Goal: Book appointment/travel/reservation

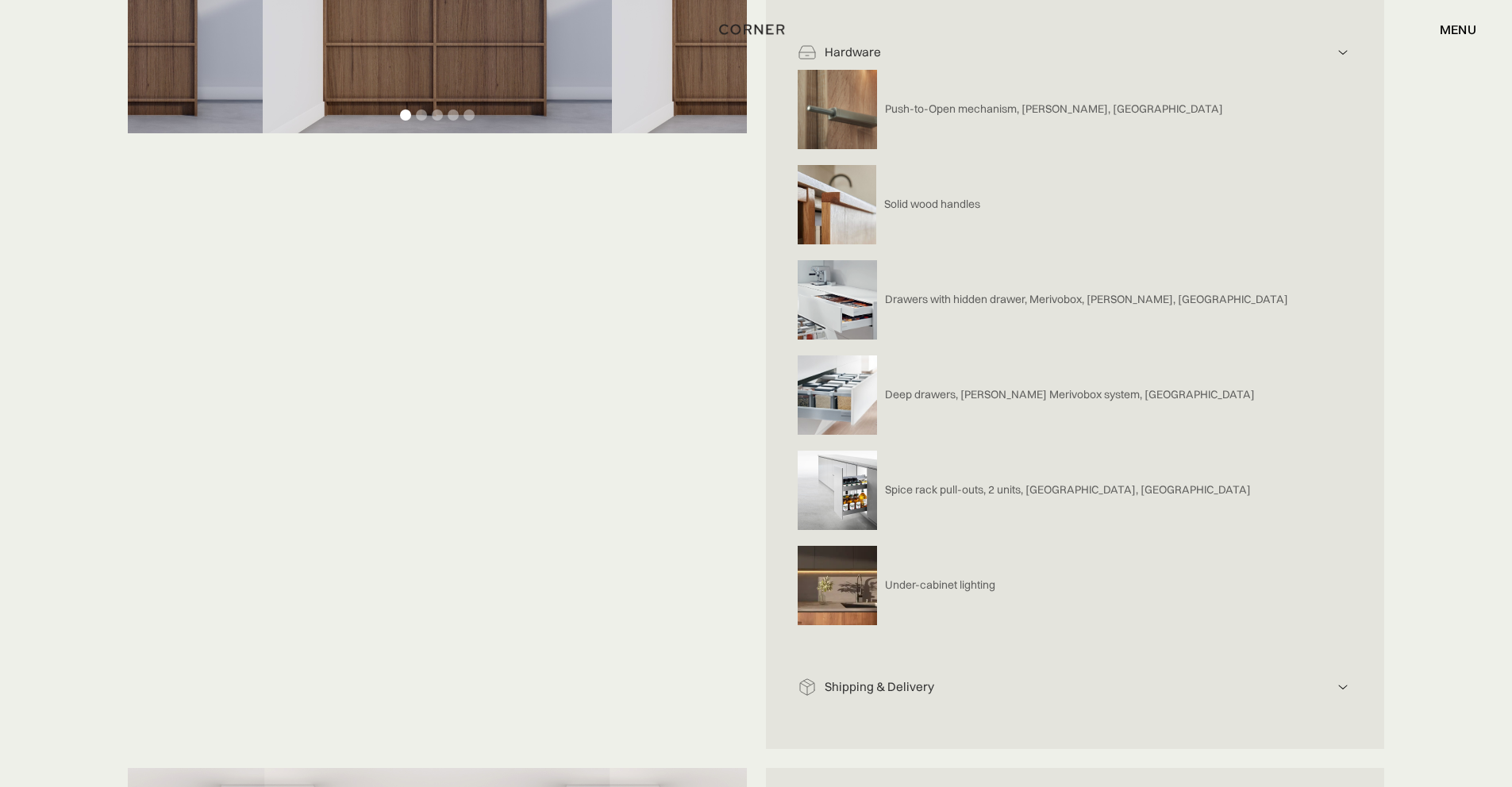
scroll to position [39, 0]
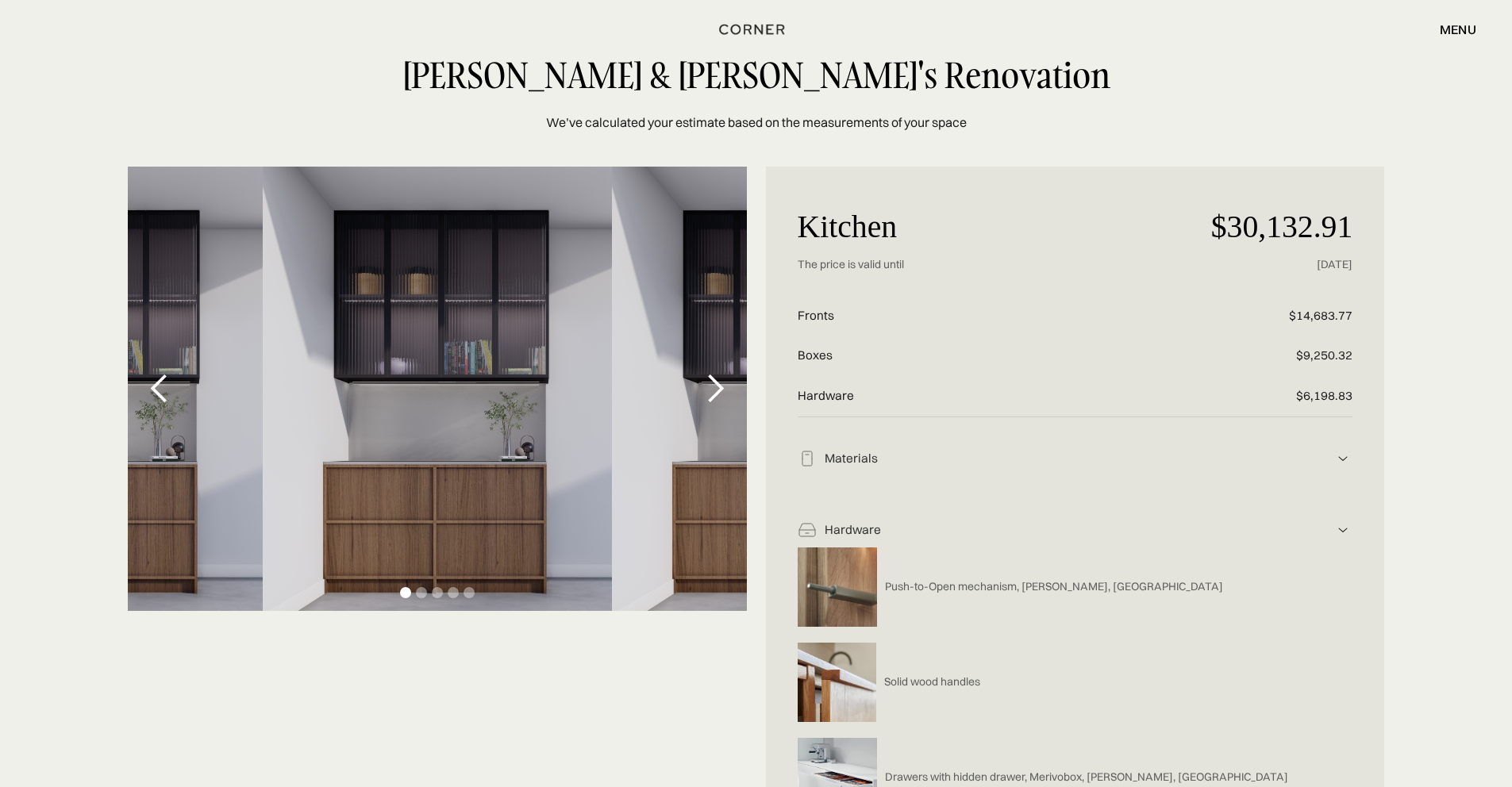
click at [713, 392] on div "next slide" at bounding box center [715, 389] width 32 height 32
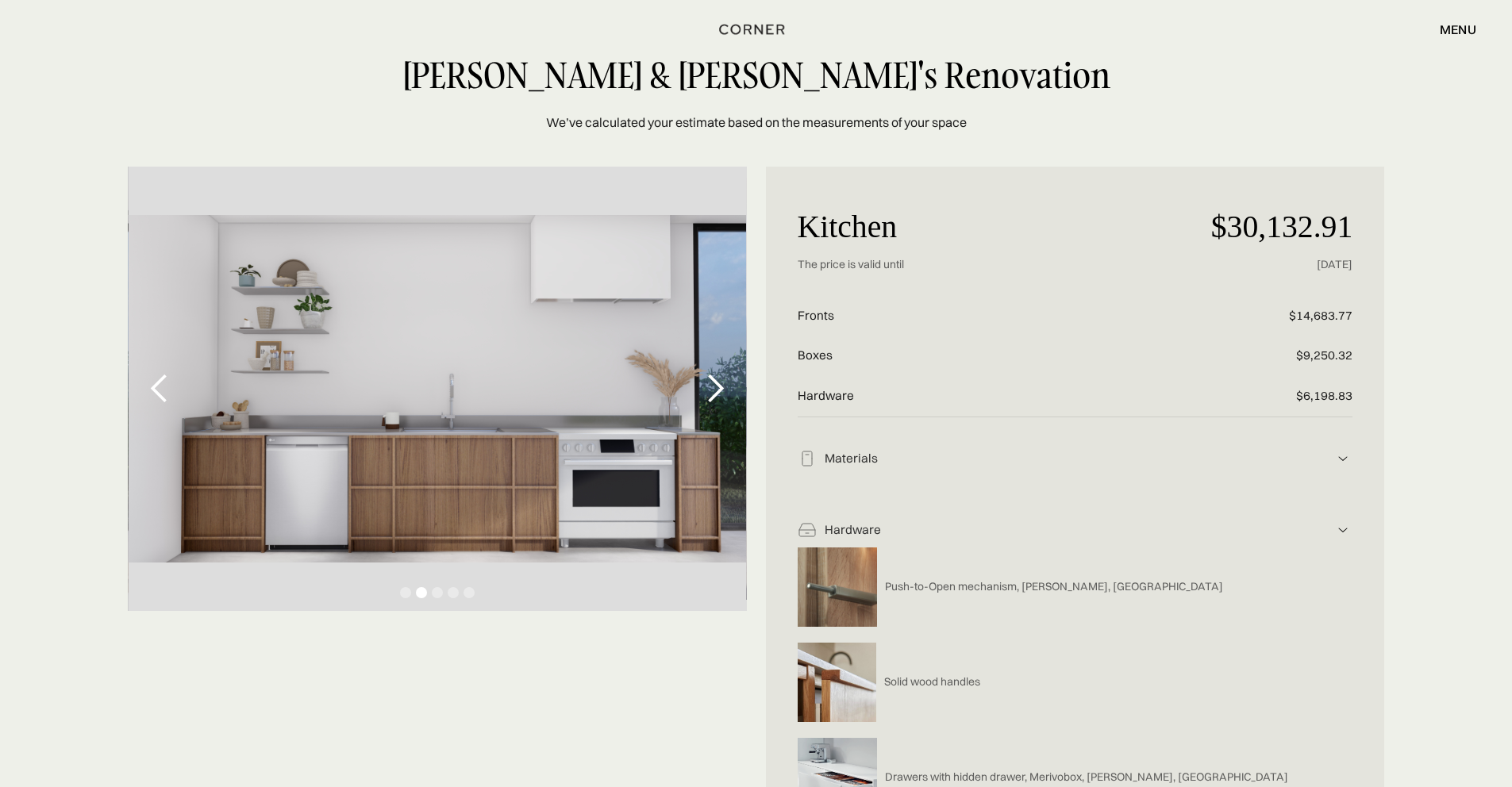
click at [713, 391] on div "next slide" at bounding box center [715, 389] width 32 height 32
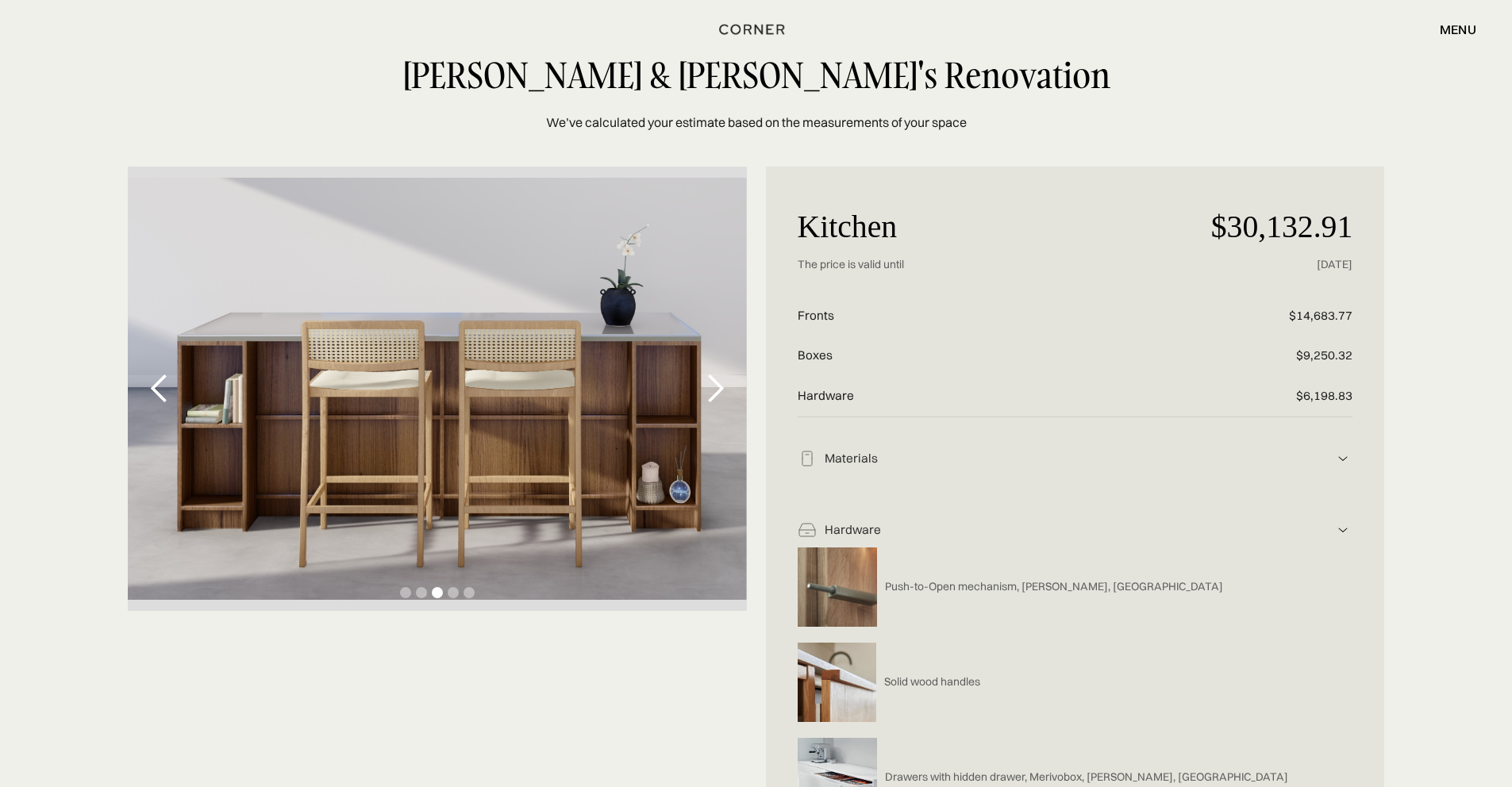
click at [713, 391] on div "next slide" at bounding box center [715, 389] width 32 height 32
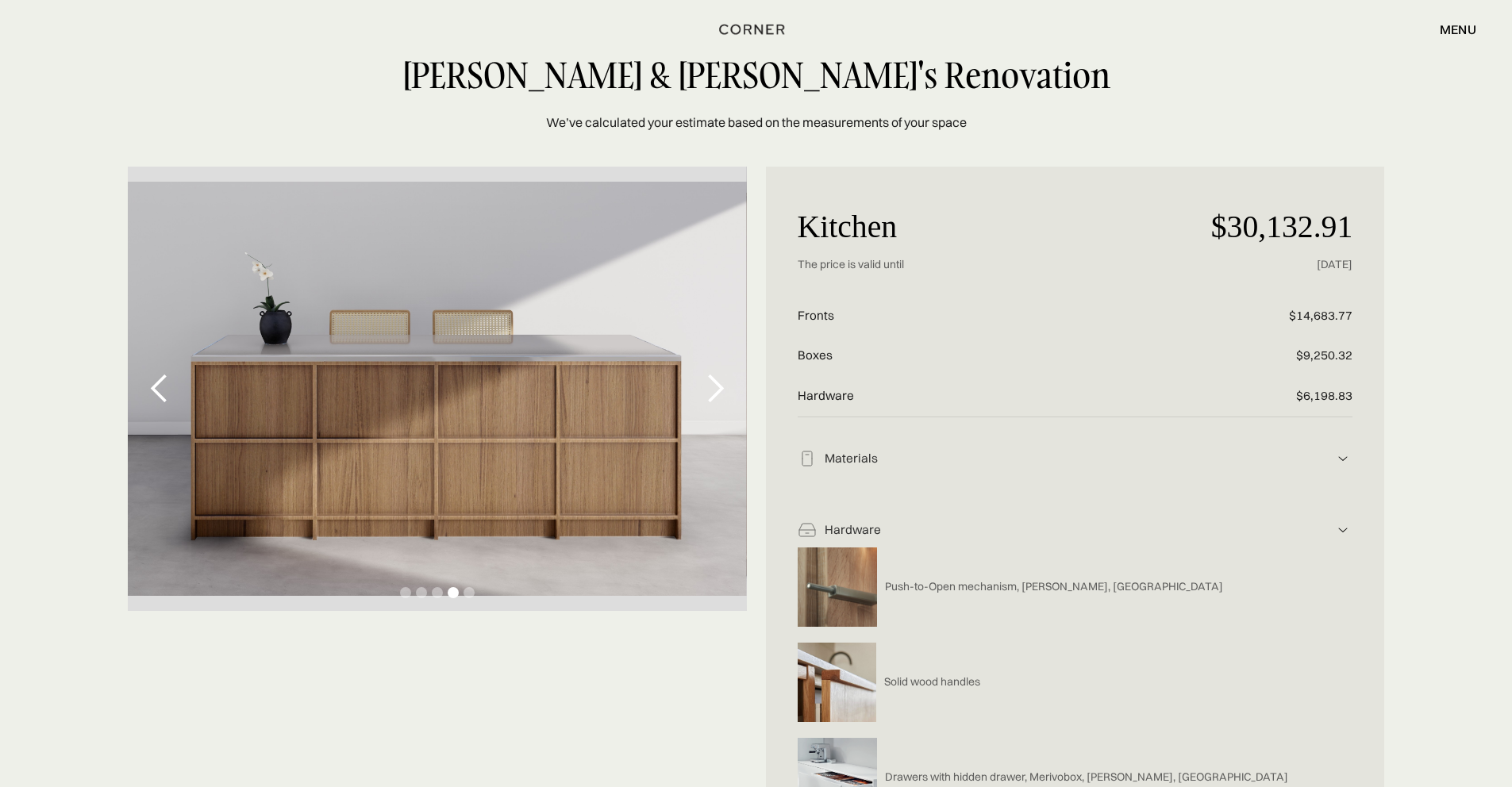
click at [713, 391] on div "next slide" at bounding box center [715, 389] width 32 height 32
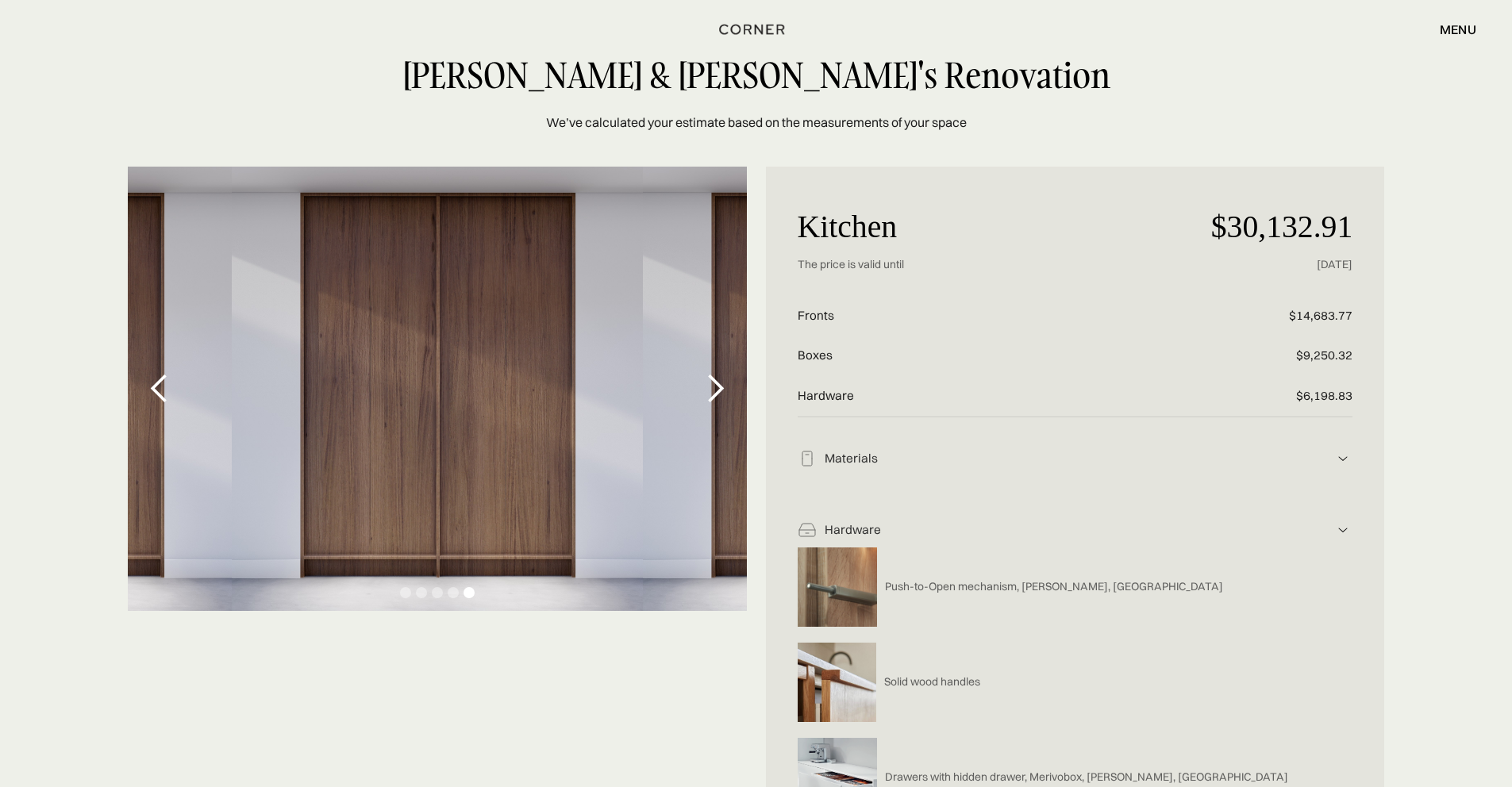
click at [713, 391] on div "next slide" at bounding box center [715, 389] width 32 height 32
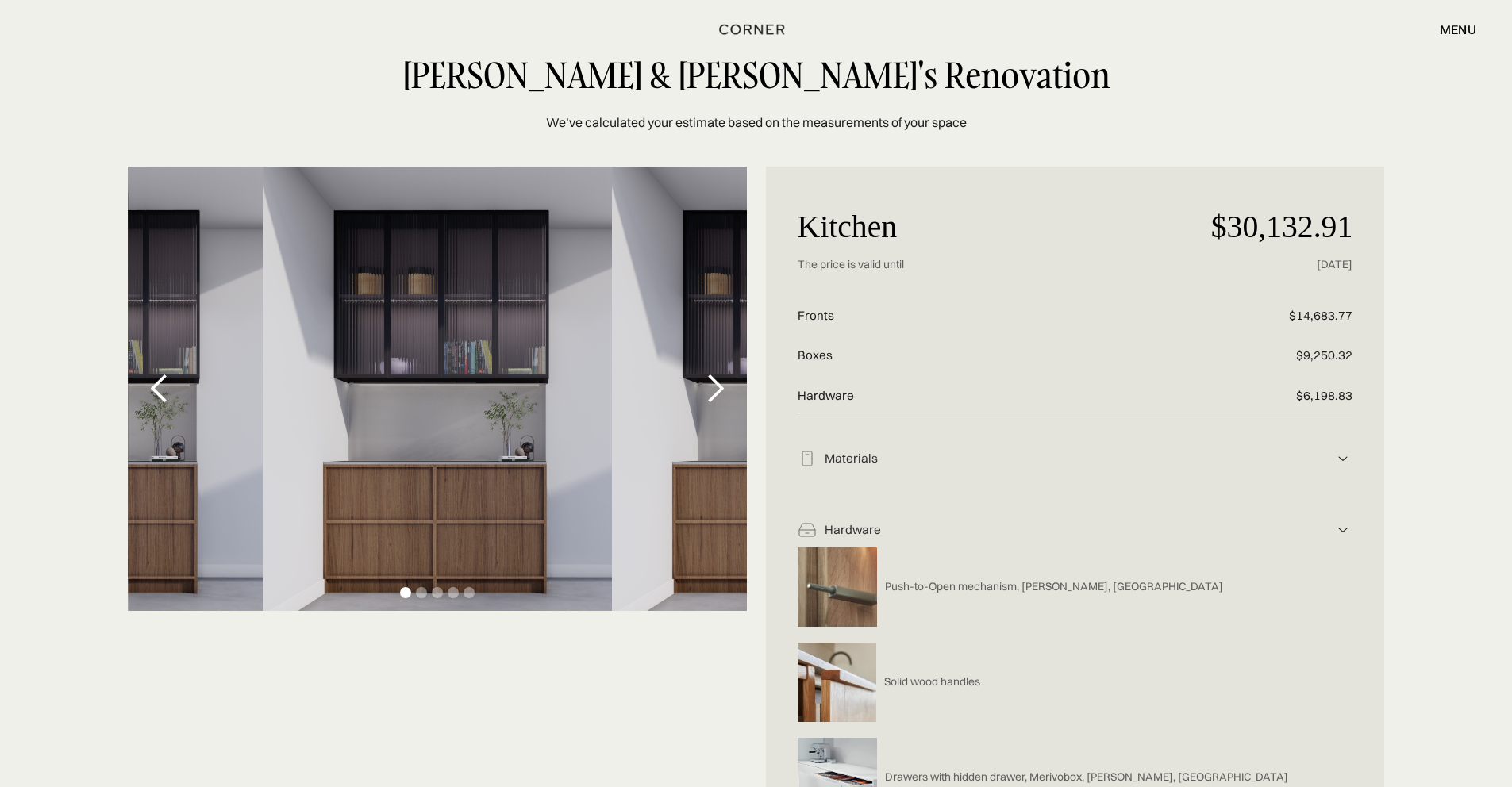
click at [713, 391] on div "next slide" at bounding box center [715, 389] width 32 height 32
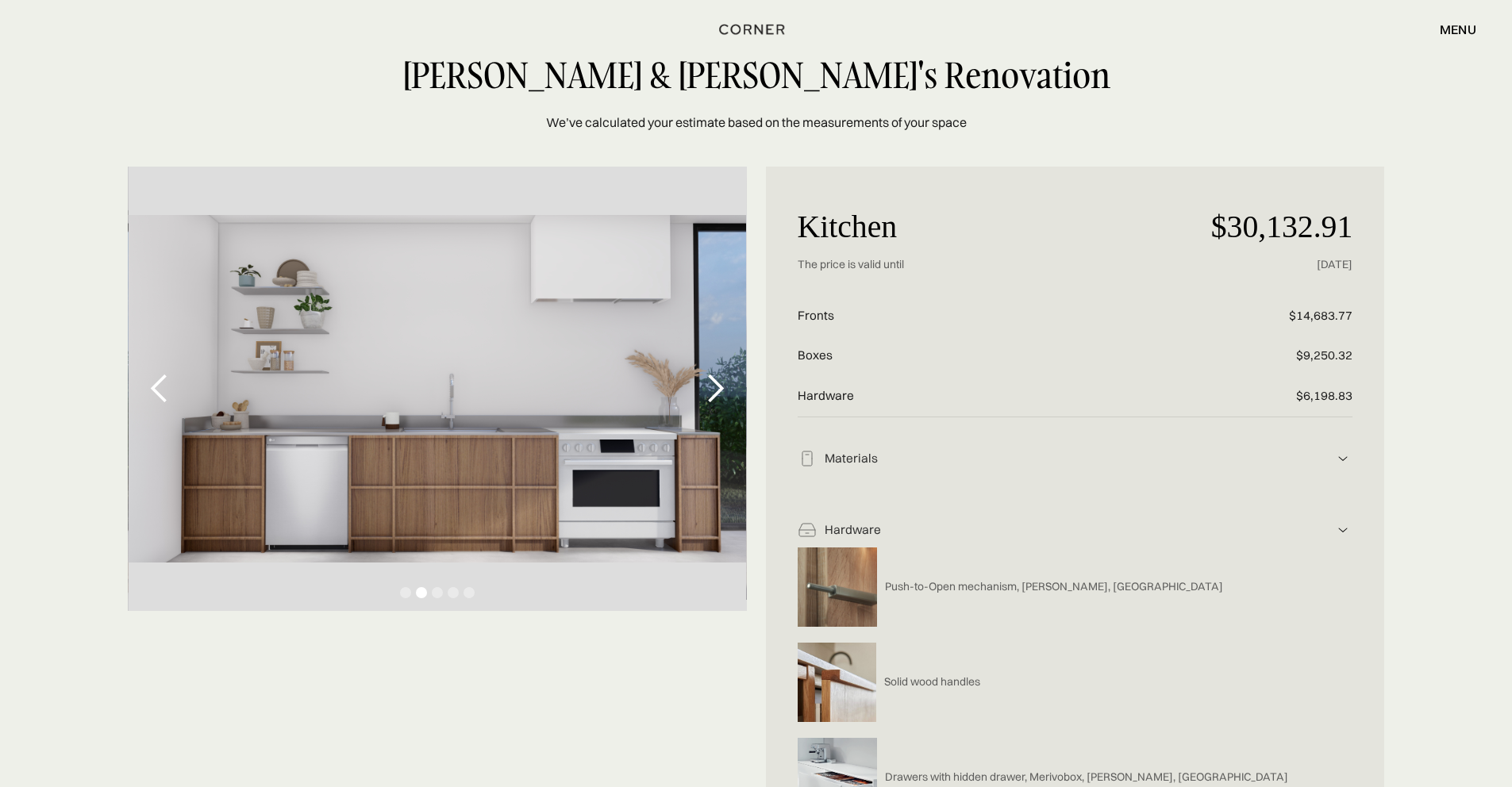
click at [713, 391] on div "next slide" at bounding box center [715, 389] width 32 height 32
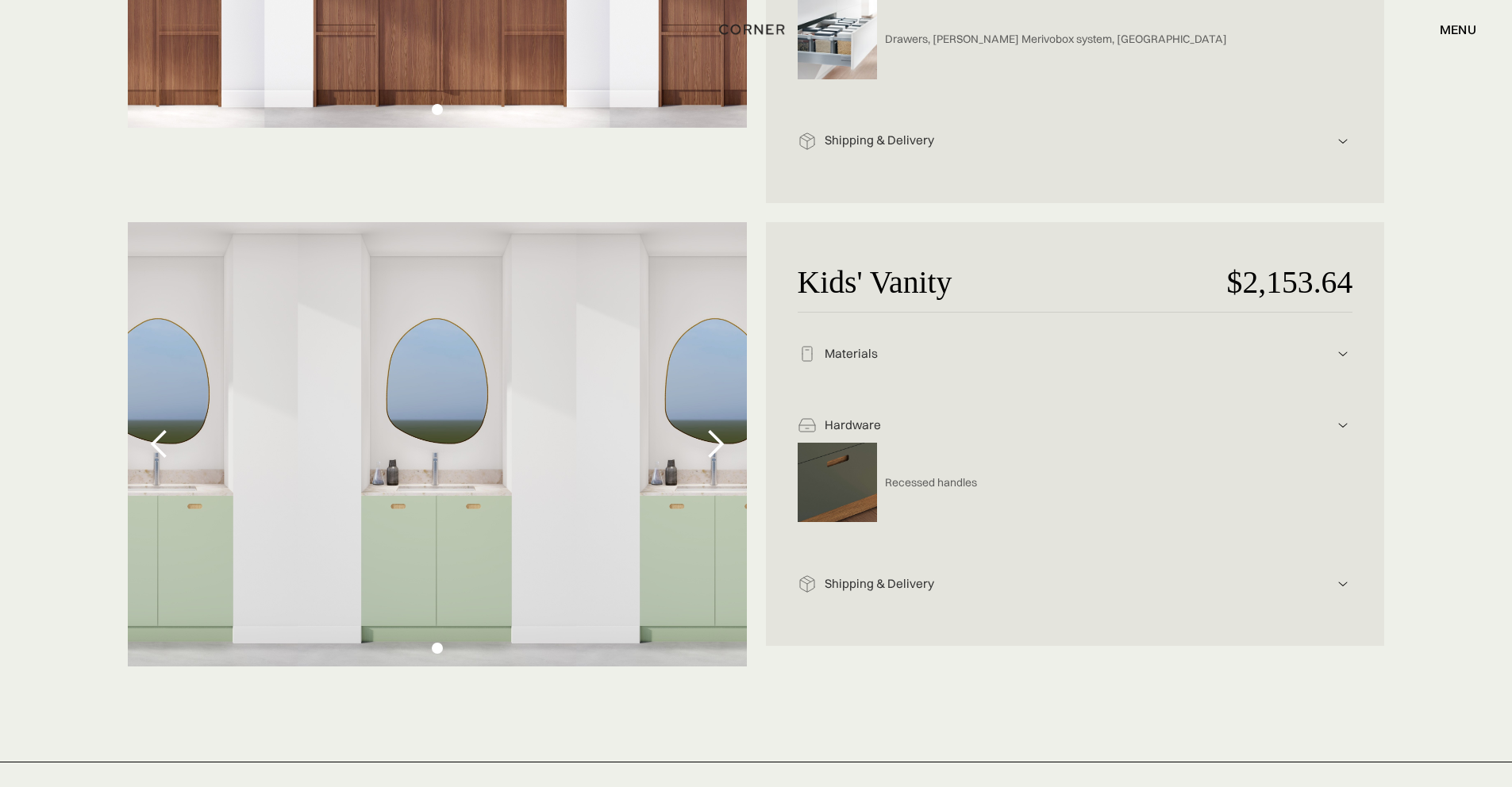
scroll to position [1597, 0]
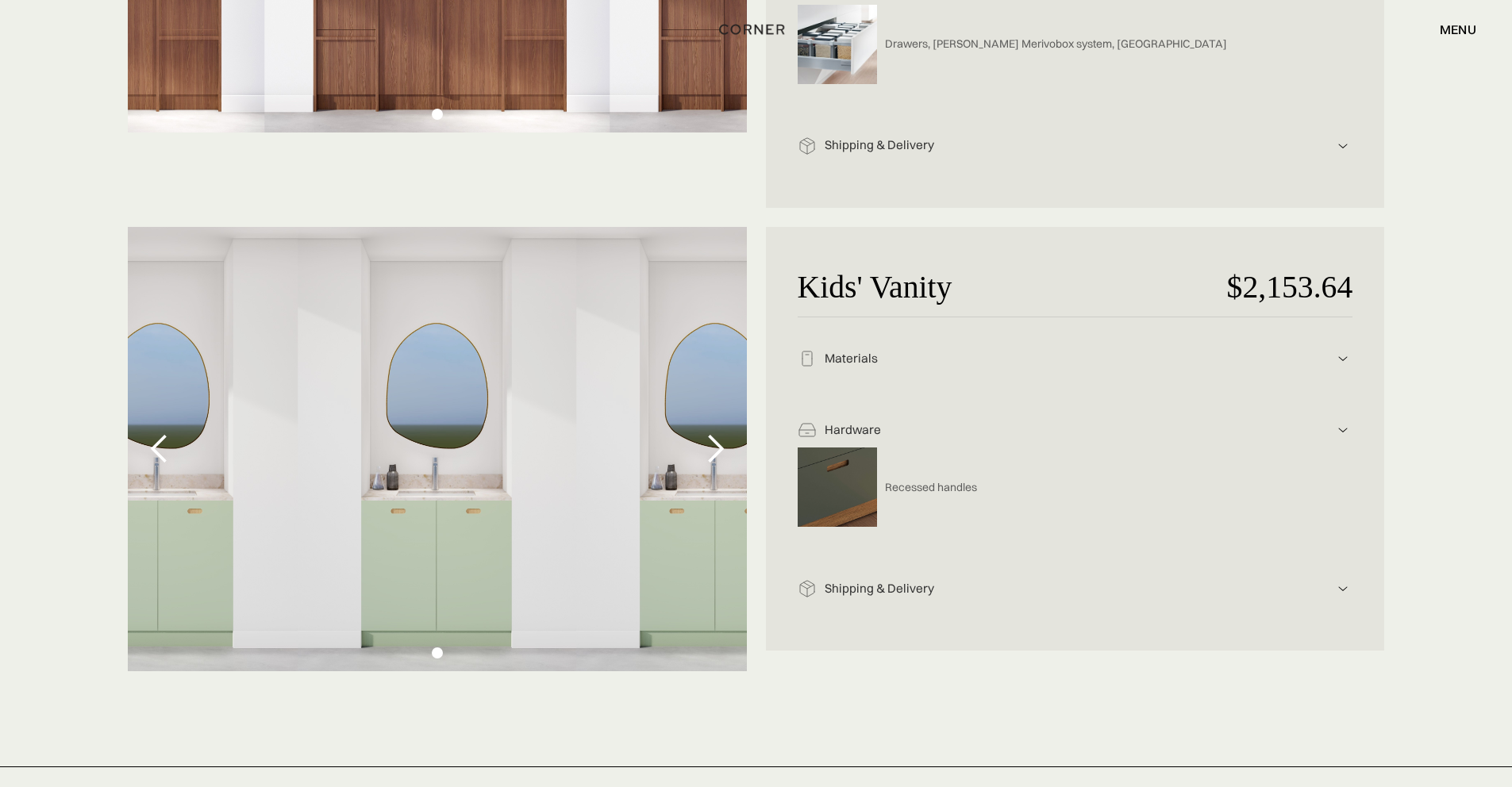
click at [1287, 358] on div "Materials" at bounding box center [1075, 359] width 517 height 17
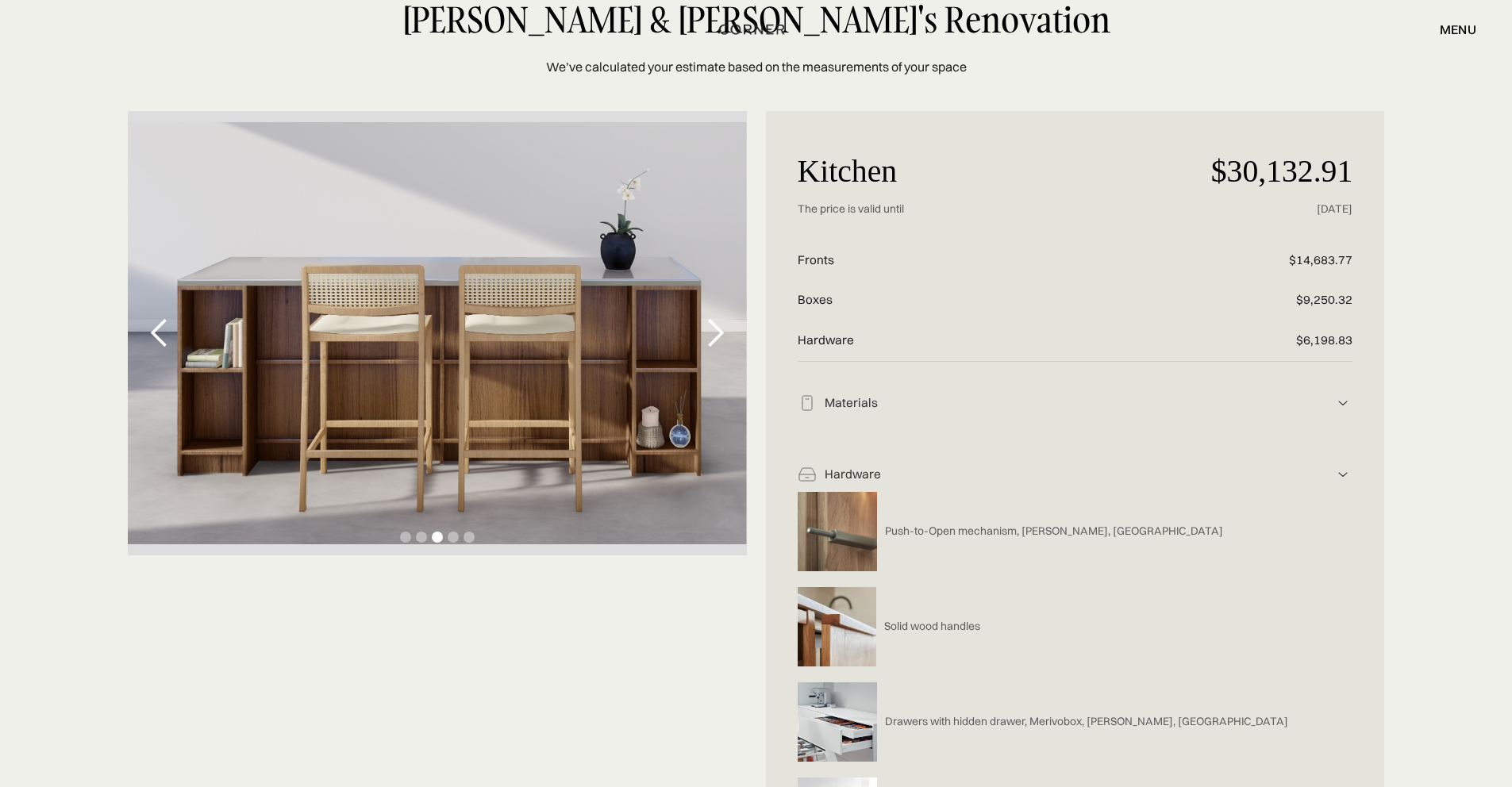
scroll to position [96, 0]
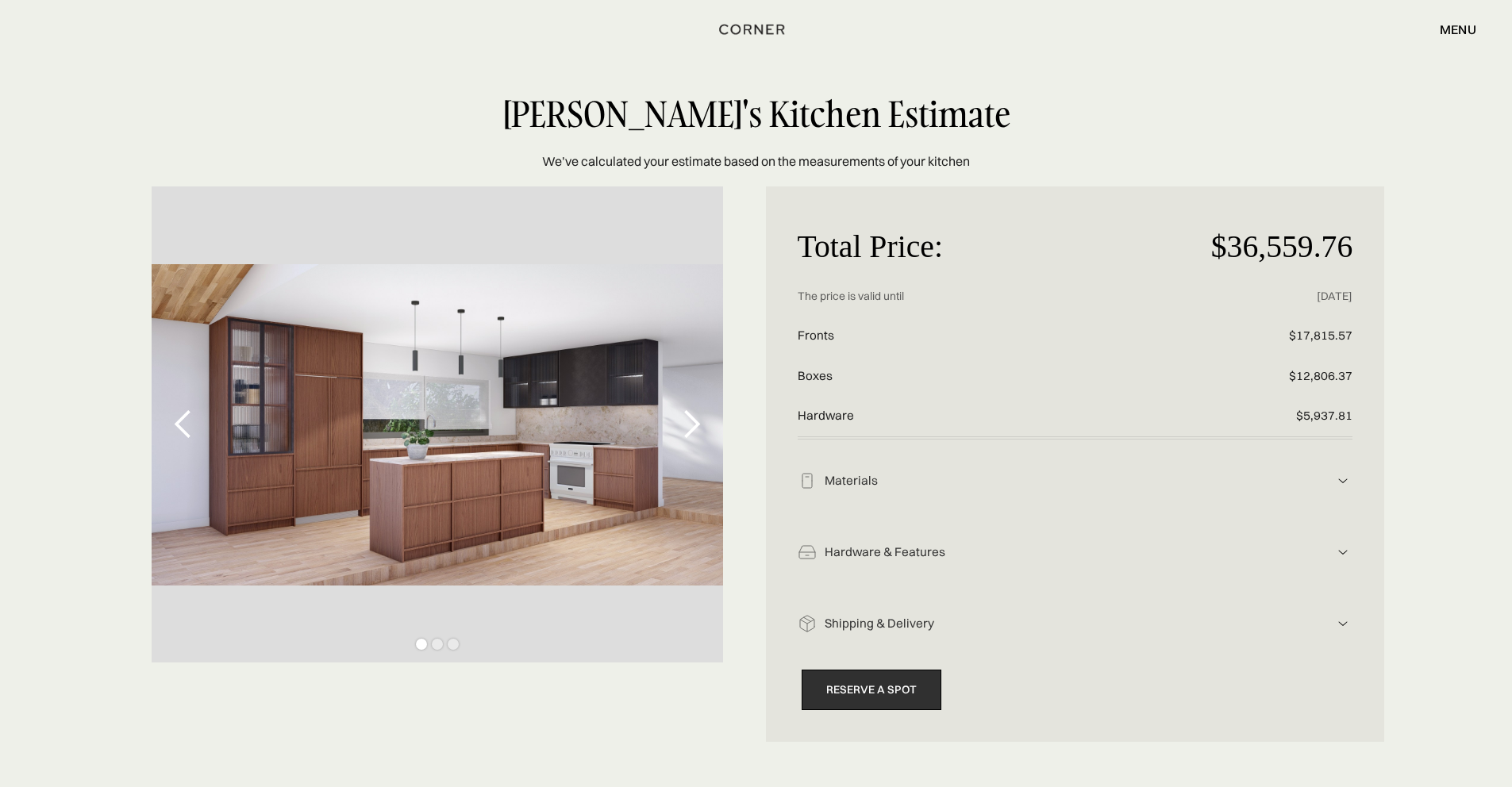
click at [857, 694] on link "Reserve a Spot" at bounding box center [872, 690] width 140 height 40
click at [1341, 482] on img at bounding box center [1342, 481] width 19 height 19
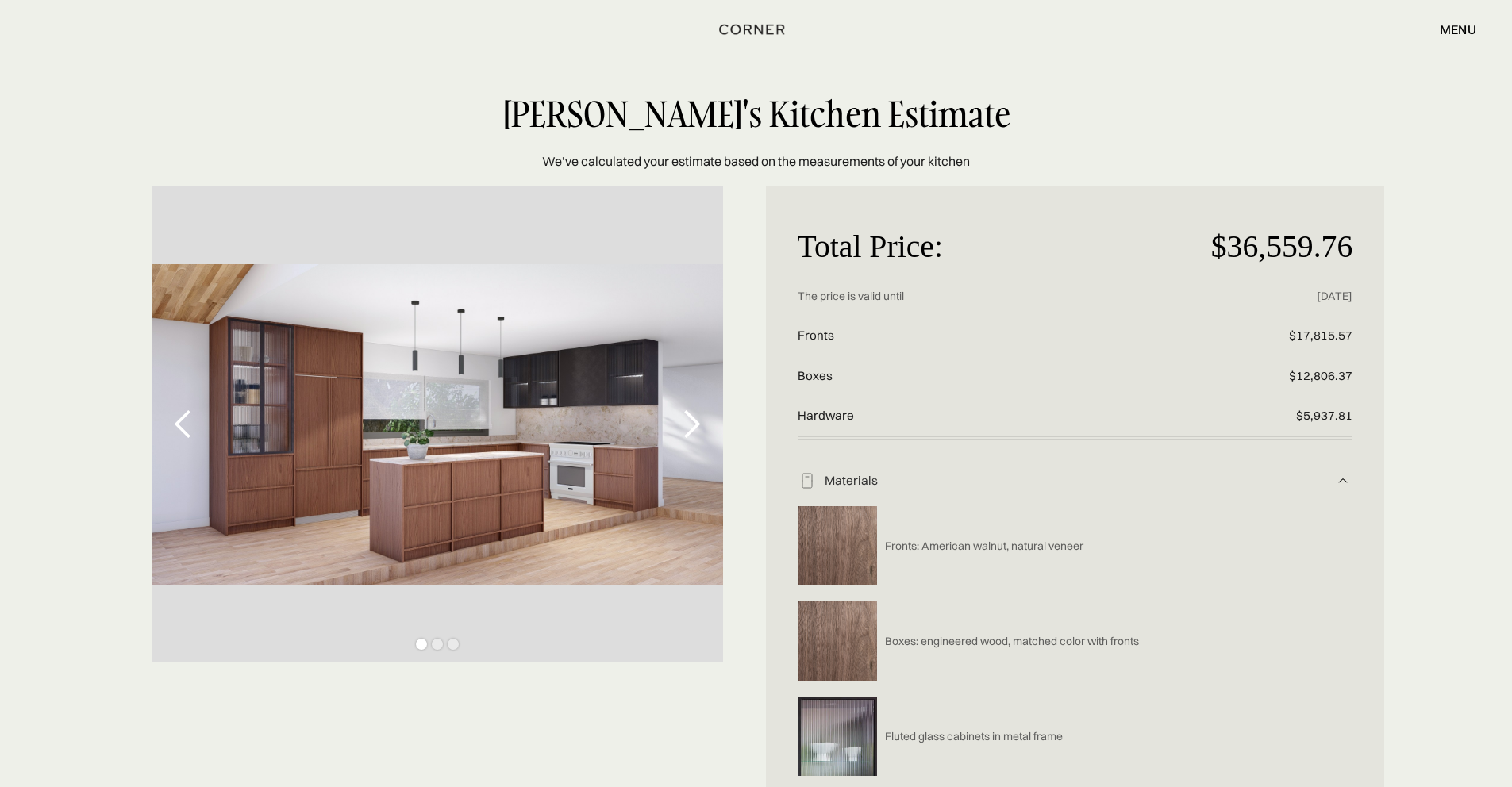
click at [1341, 482] on img at bounding box center [1342, 481] width 19 height 19
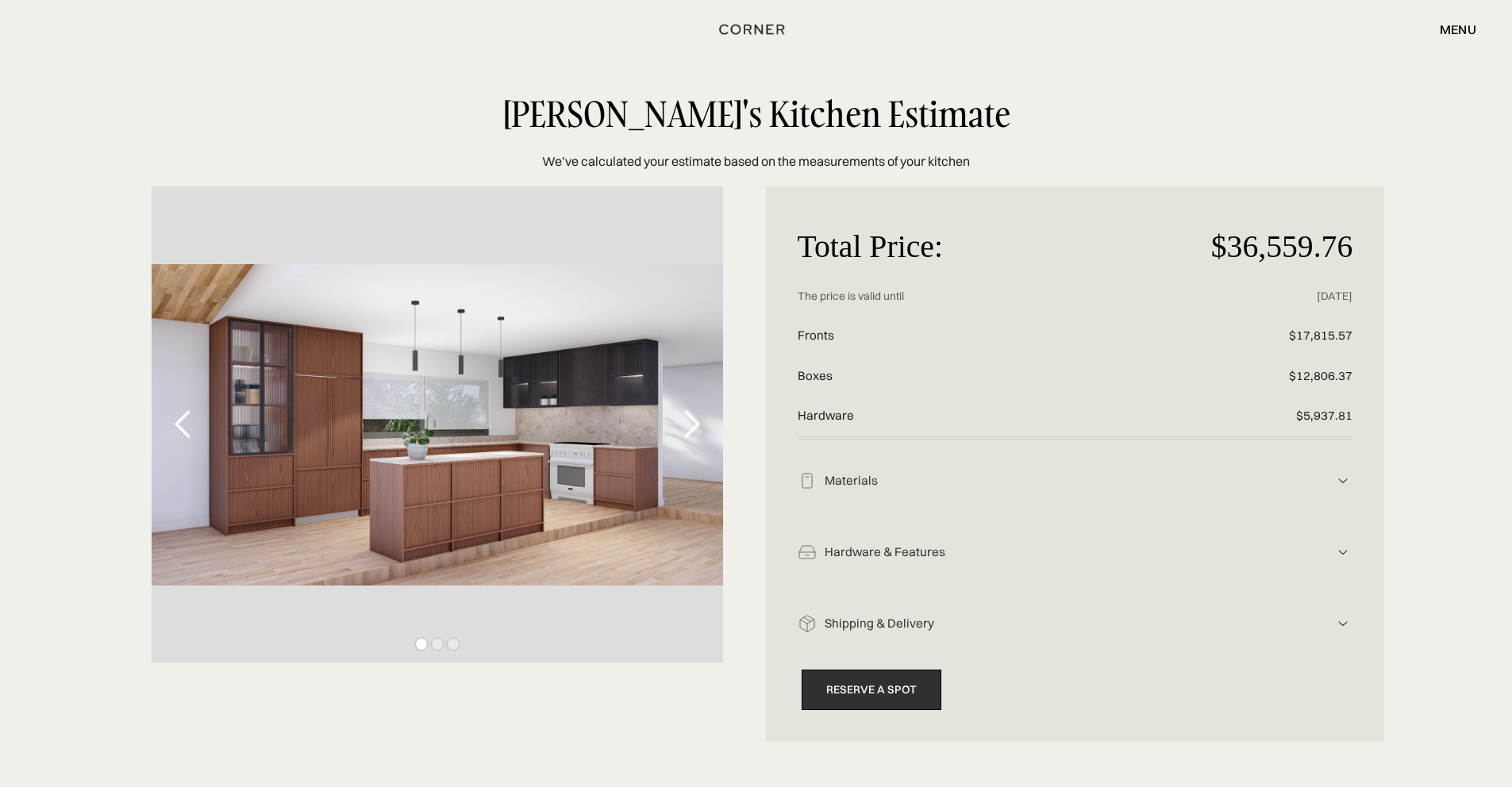
click at [882, 680] on link "Reserve a Spot" at bounding box center [872, 690] width 140 height 40
